Goal: Transaction & Acquisition: Subscribe to service/newsletter

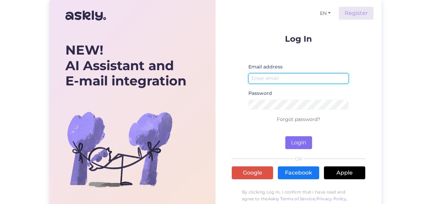
type input "[PERSON_NAME][EMAIL_ADDRESS][DOMAIN_NAME]"
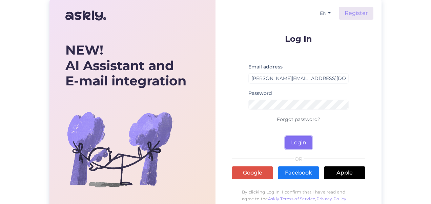
click at [295, 141] on button "Login" at bounding box center [298, 142] width 27 height 13
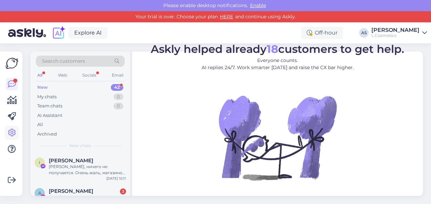
click at [6, 133] on body "Please enable desktop notifications. Enable Your trial is over. Choose your pla…" at bounding box center [215, 102] width 431 height 204
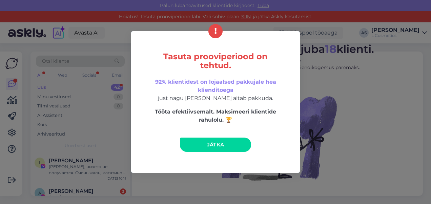
click at [212, 143] on span "Jätka" at bounding box center [215, 144] width 17 height 6
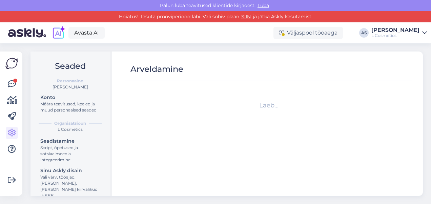
scroll to position [100, 0]
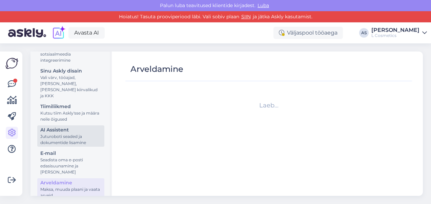
click at [53, 133] on div "AI Assistent" at bounding box center [70, 129] width 61 height 7
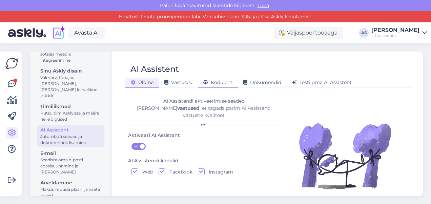
click at [230, 81] on span "Koduleht" at bounding box center [217, 82] width 29 height 6
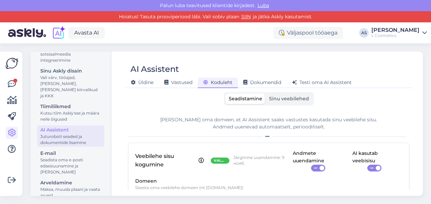
click at [271, 100] on span "Sinu veebilehed" at bounding box center [289, 98] width 40 height 6
click at [265, 93] on input "Sinu veebilehed" at bounding box center [265, 93] width 0 height 0
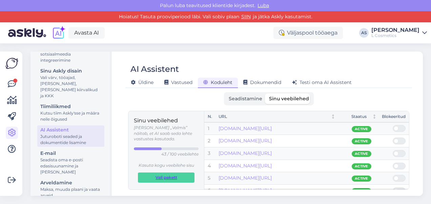
click at [168, 173] on span "Vali pakett" at bounding box center [166, 177] width 22 height 9
